Goal: Task Accomplishment & Management: Use online tool/utility

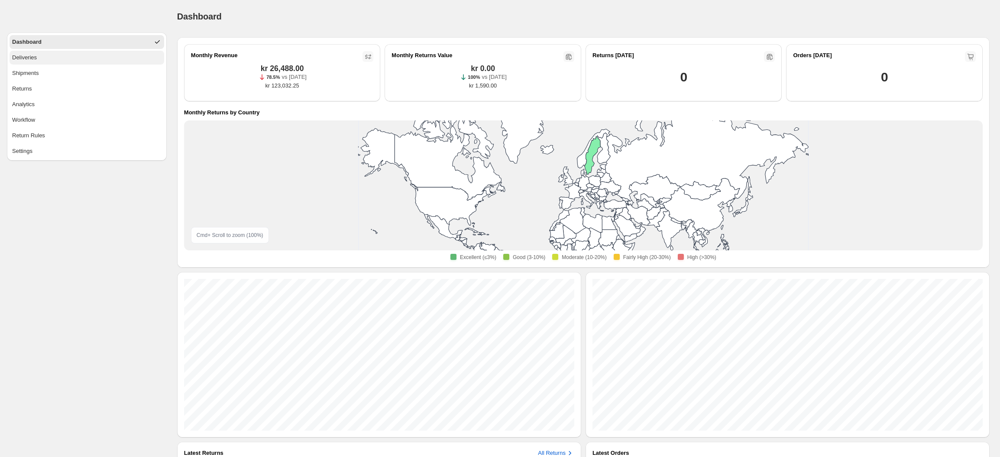
click at [39, 63] on button "Deliveries" at bounding box center [87, 58] width 155 height 14
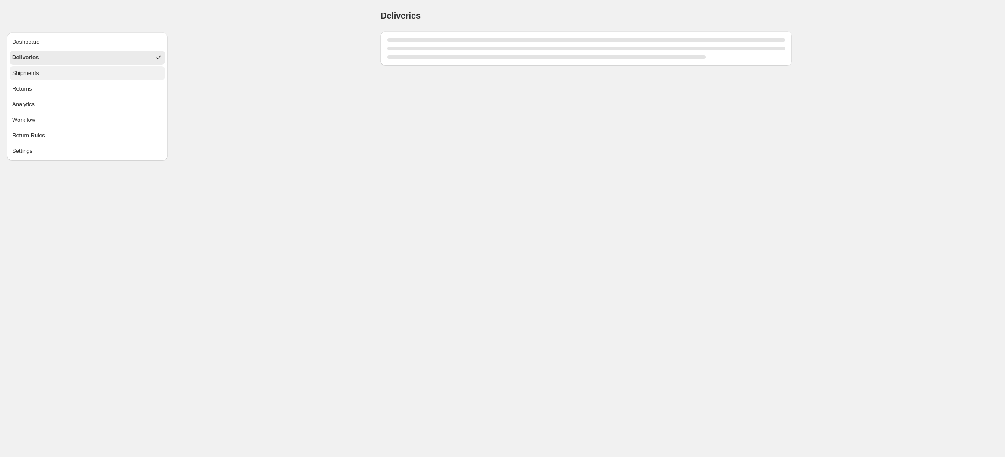
click at [40, 69] on button "Shipments" at bounding box center [87, 73] width 155 height 14
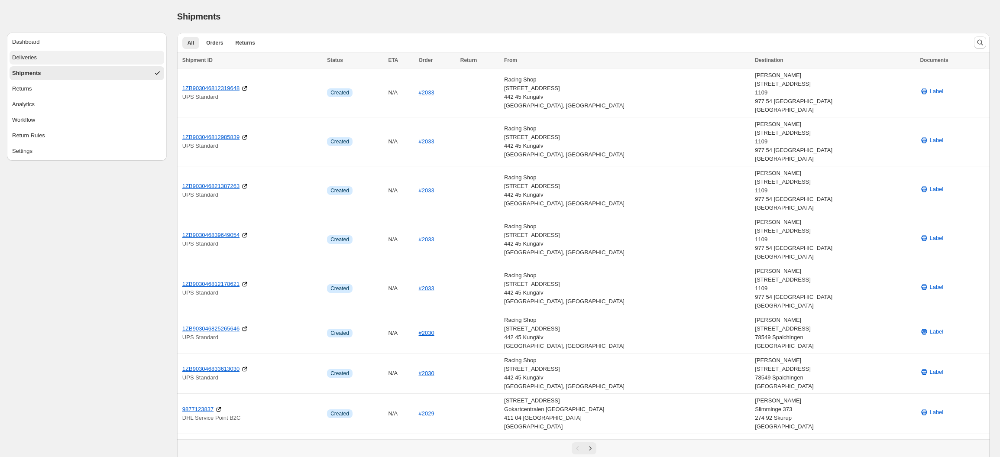
click at [57, 62] on button "Deliveries" at bounding box center [87, 58] width 155 height 14
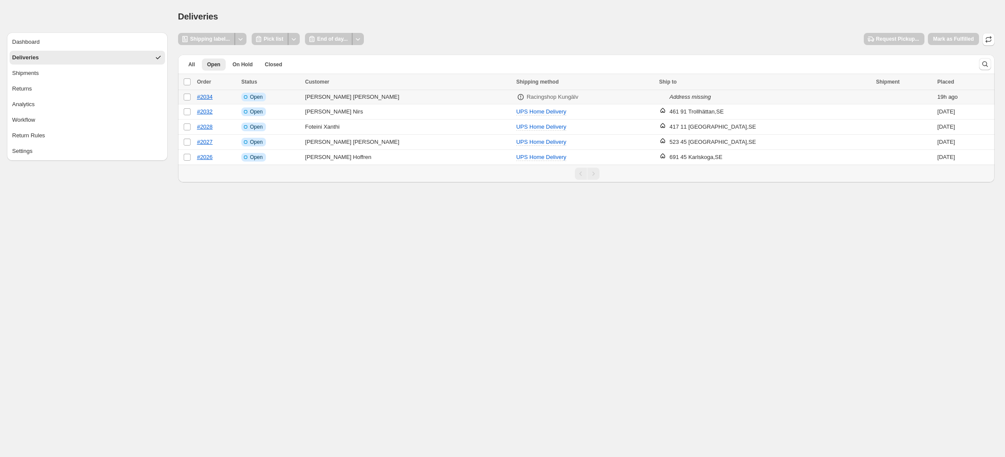
click at [230, 97] on td "#2034" at bounding box center [216, 97] width 44 height 14
click at [297, 36] on icon "Other actions" at bounding box center [293, 39] width 9 height 9
click at [281, 57] on span "Send to printer" at bounding box center [277, 57] width 37 height 6
click at [278, 64] on div "Send to printer" at bounding box center [276, 56] width 47 height 19
click at [268, 36] on span "Pick list" at bounding box center [273, 39] width 19 height 7
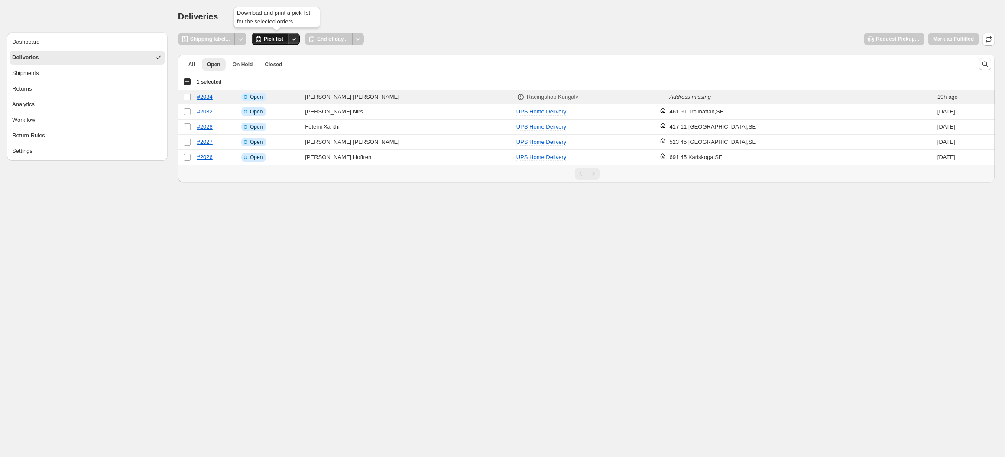
click at [280, 43] on button "Pick list" at bounding box center [270, 39] width 37 height 12
click at [297, 93] on td "Info Incomplete Open" at bounding box center [271, 97] width 64 height 14
click at [293, 37] on icon "Other actions" at bounding box center [293, 39] width 9 height 9
click at [273, 56] on span "Send to printer" at bounding box center [277, 57] width 37 height 6
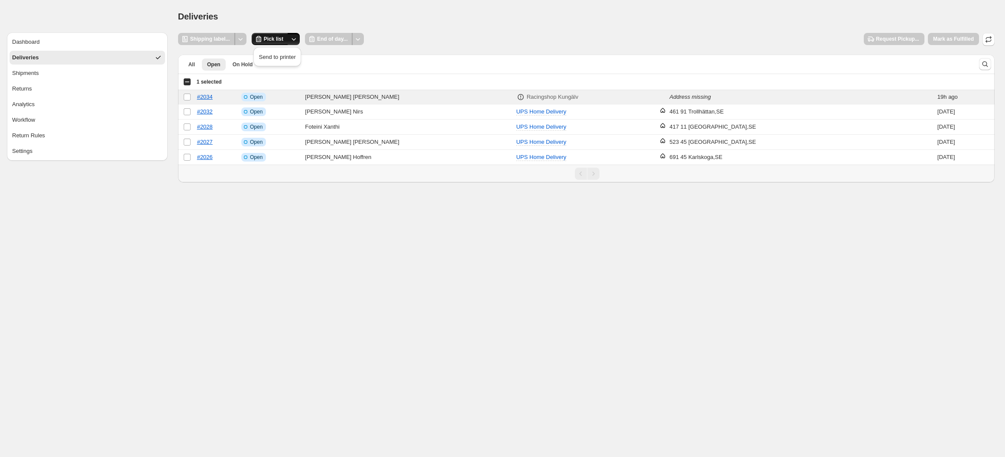
click at [279, 36] on span "Pick list" at bounding box center [273, 39] width 19 height 7
click at [191, 78] on div "Select all 5 orders 1 selected" at bounding box center [202, 82] width 39 height 8
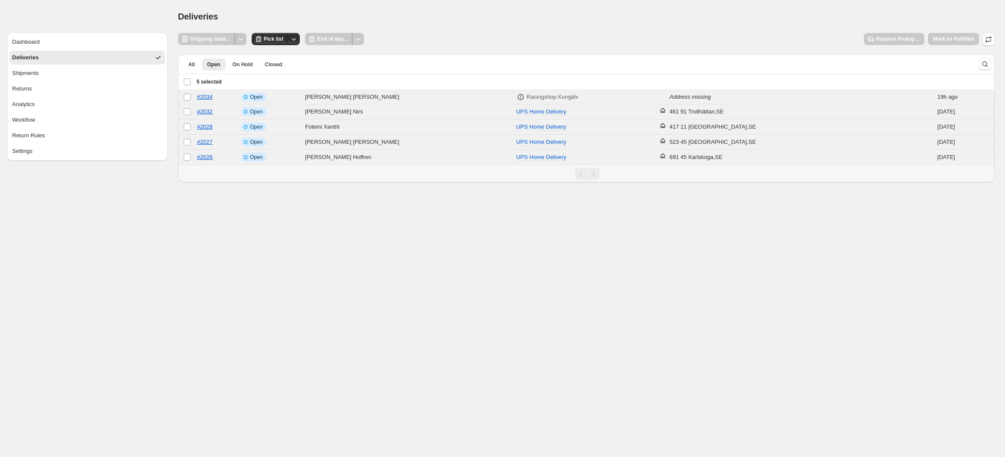
click at [191, 78] on div "Deselect all 5 orders 5 selected" at bounding box center [202, 82] width 39 height 8
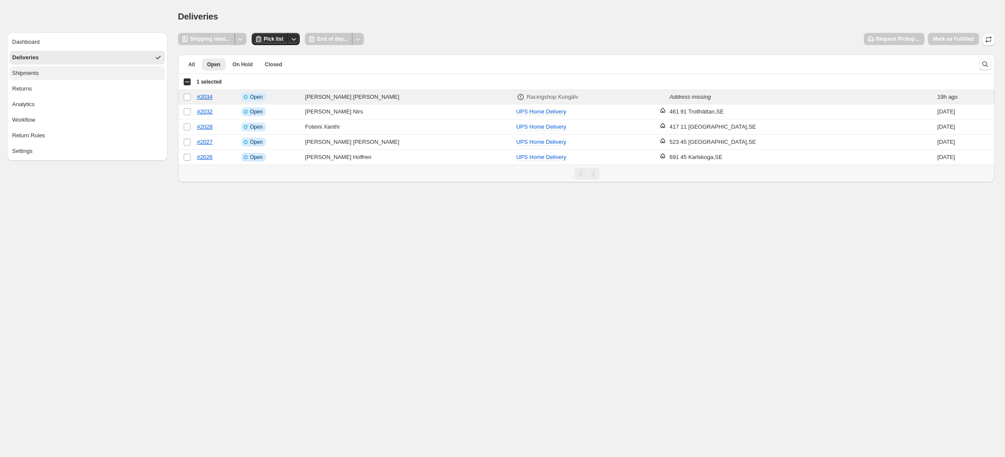
click at [73, 70] on button "Shipments" at bounding box center [87, 73] width 155 height 14
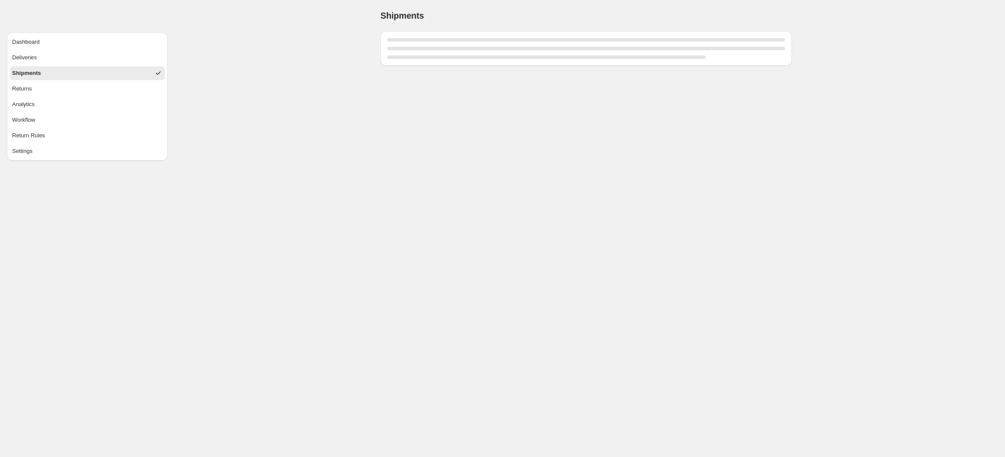
click at [73, 65] on ul "Dashboard Deliveries Shipments Returns Analytics Workflow Return Rules Settings" at bounding box center [87, 96] width 155 height 123
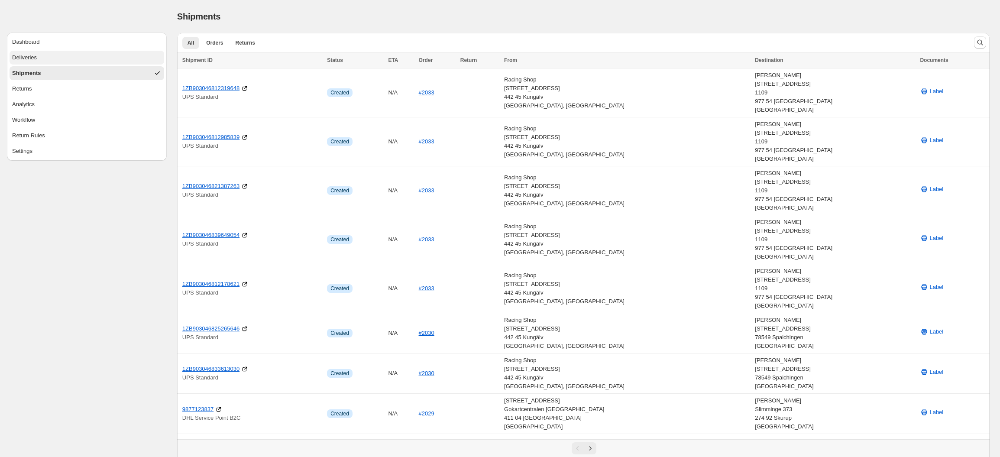
click at [73, 63] on button "Deliveries" at bounding box center [87, 58] width 155 height 14
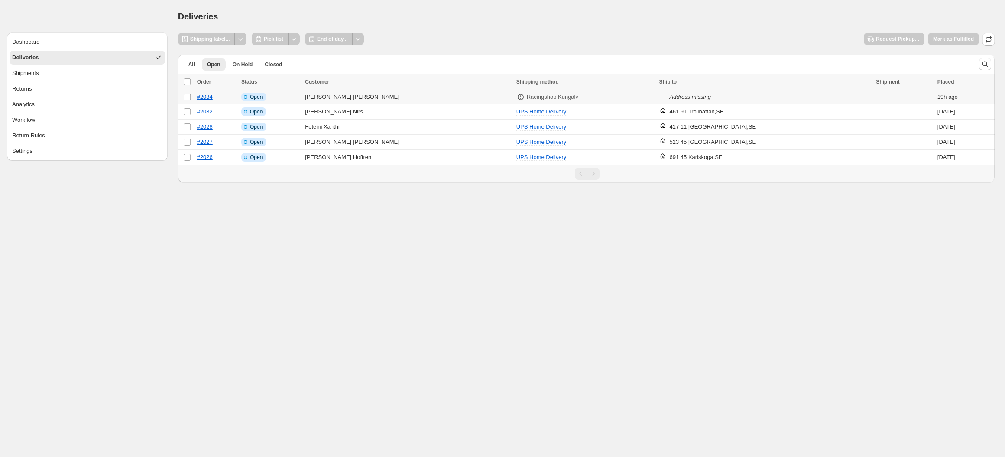
click at [224, 95] on td "#2034" at bounding box center [216, 97] width 44 height 14
click at [463, 99] on td "[PERSON_NAME]" at bounding box center [407, 97] width 211 height 14
